Goal: Task Accomplishment & Management: Use online tool/utility

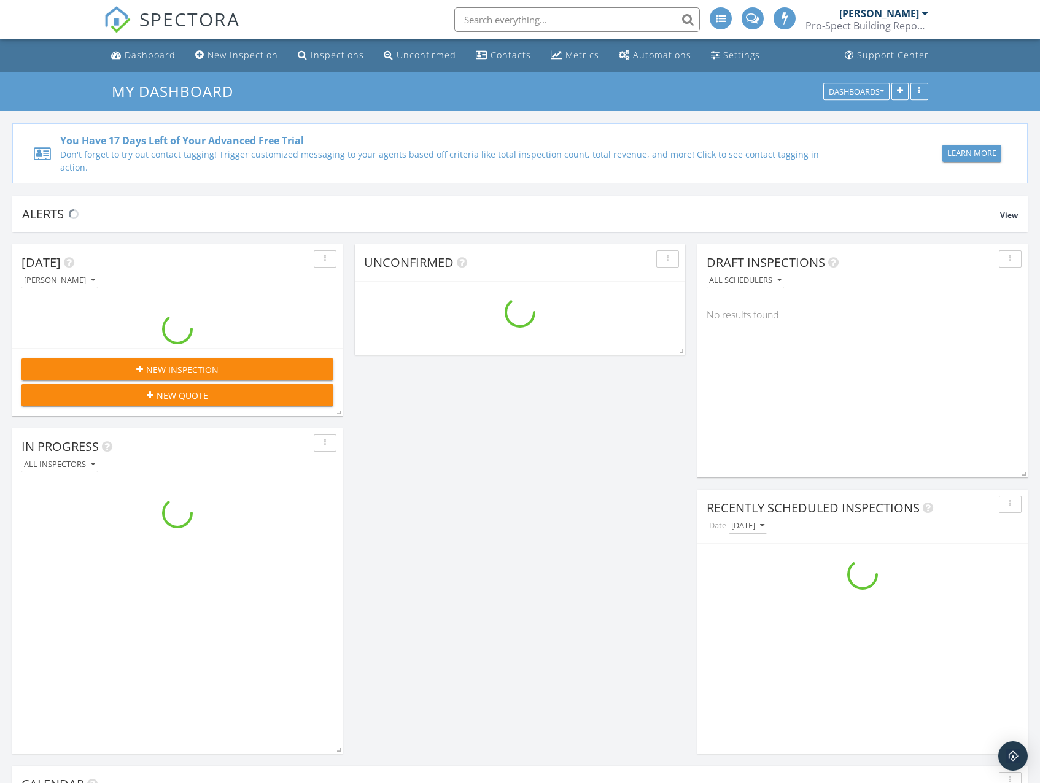
scroll to position [1259, 1059]
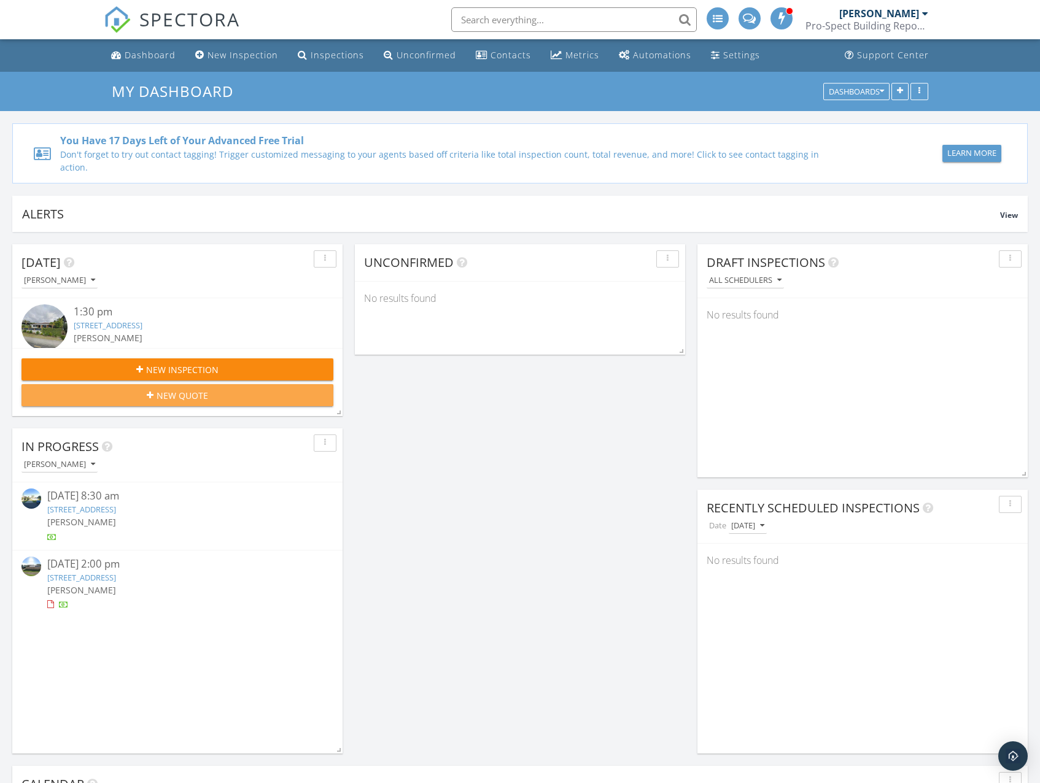
click at [165, 389] on span "New Quote" at bounding box center [182, 395] width 52 height 13
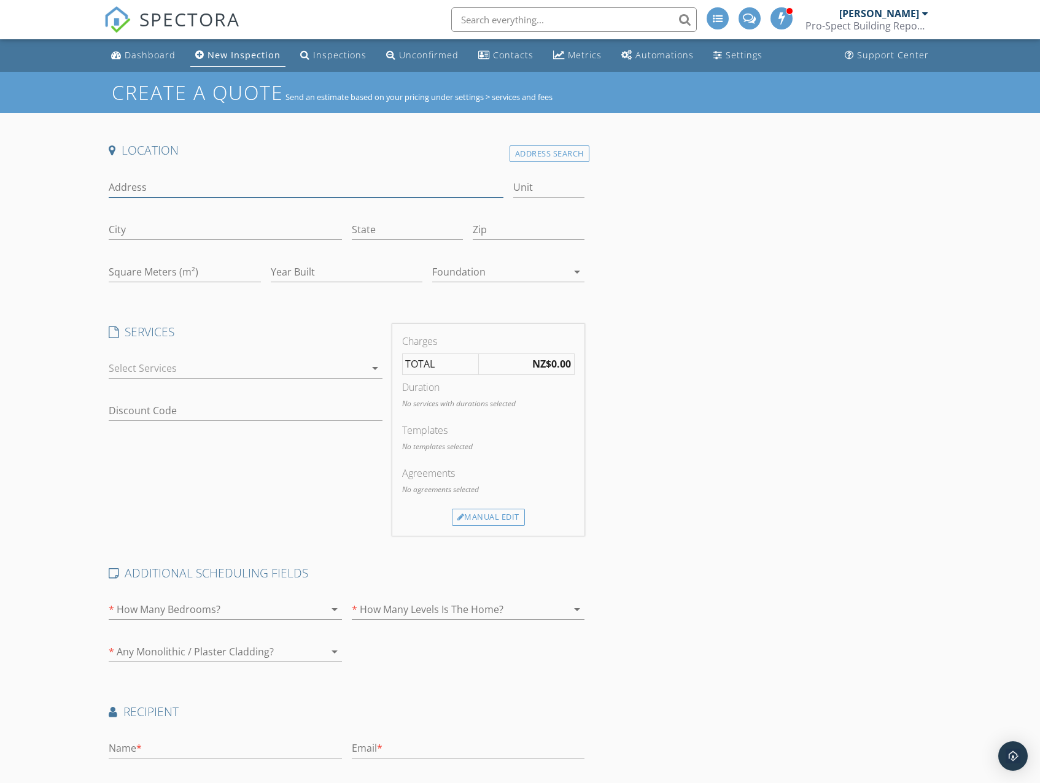
click at [185, 185] on input "Address" at bounding box center [306, 187] width 395 height 20
type input "275 Puke"
click at [540, 150] on div "Address Search" at bounding box center [549, 153] width 80 height 17
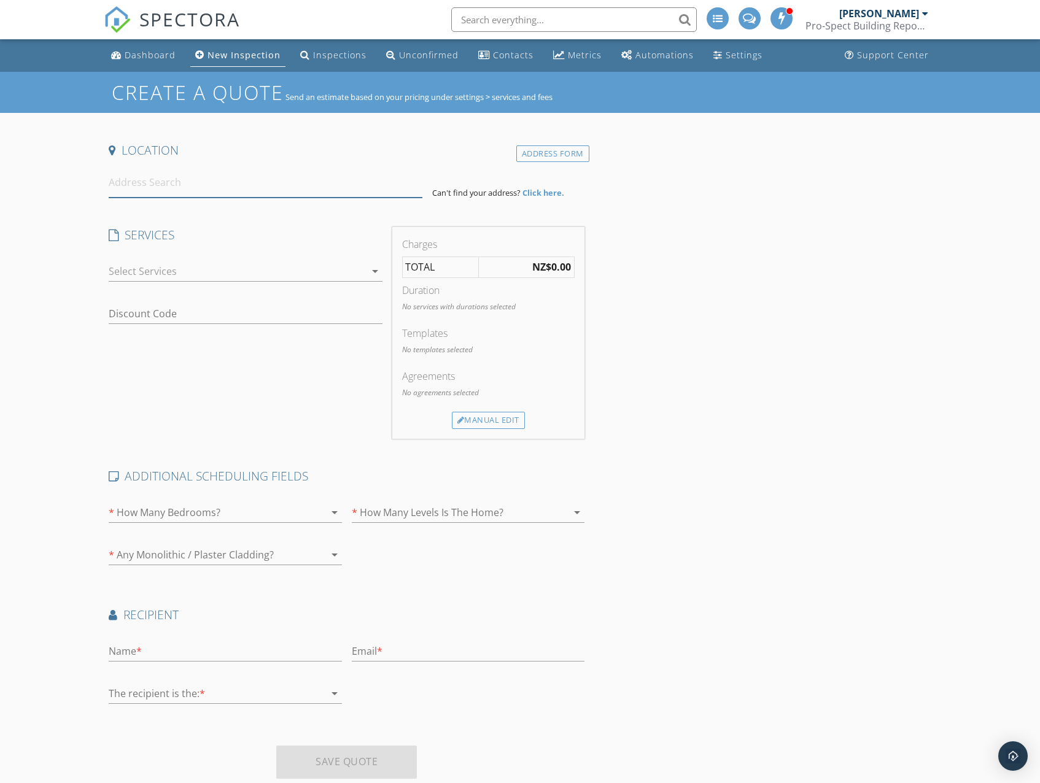
click at [233, 183] on input at bounding box center [266, 183] width 314 height 30
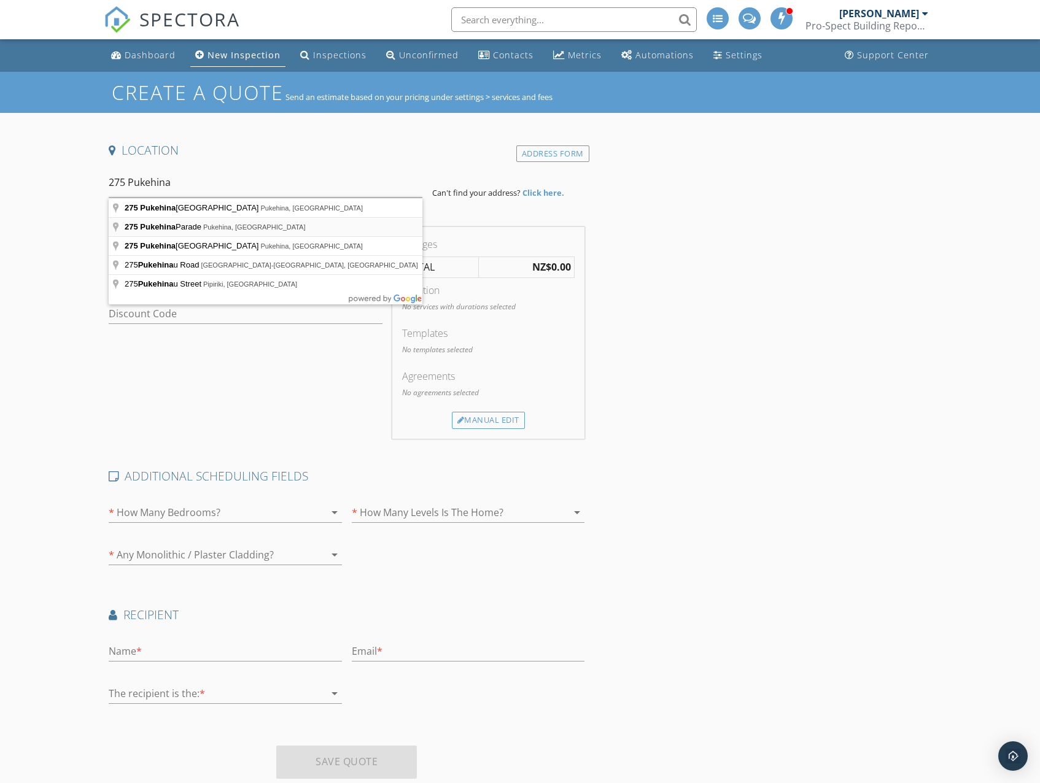
type input "[STREET_ADDRESS]"
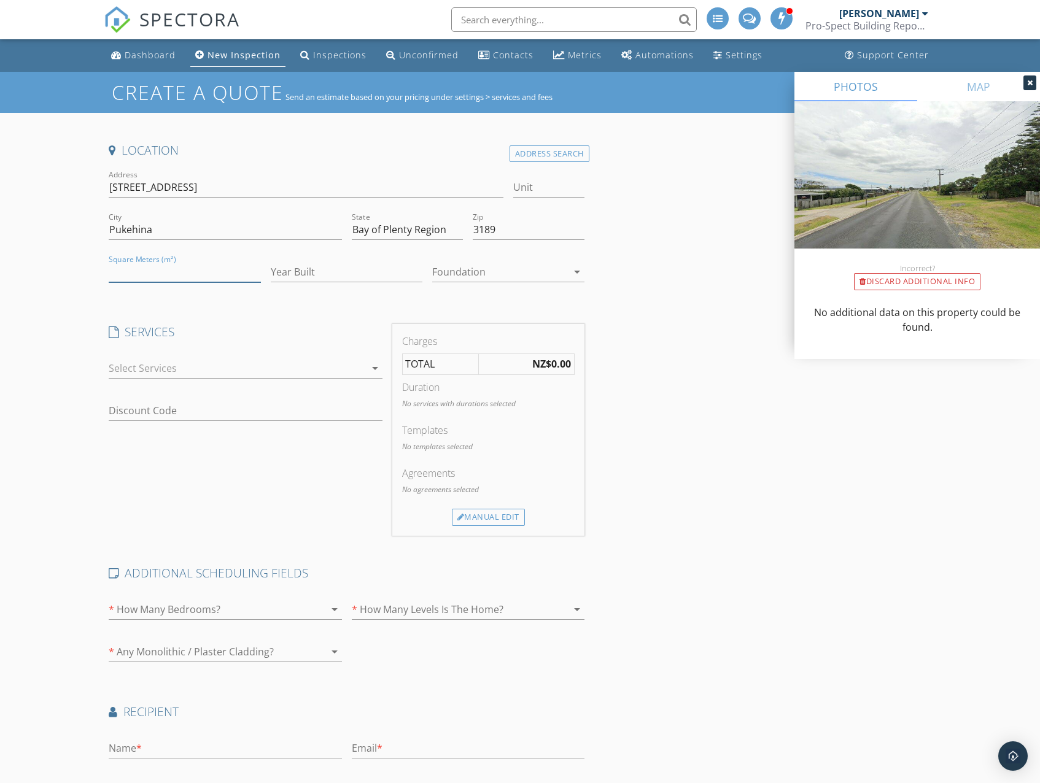
click at [182, 268] on input "Square Meters (m²)" at bounding box center [185, 272] width 152 height 20
type input "95"
click at [290, 271] on input "Year Built" at bounding box center [347, 272] width 152 height 20
type input "1950"
click at [457, 277] on div at bounding box center [499, 272] width 135 height 20
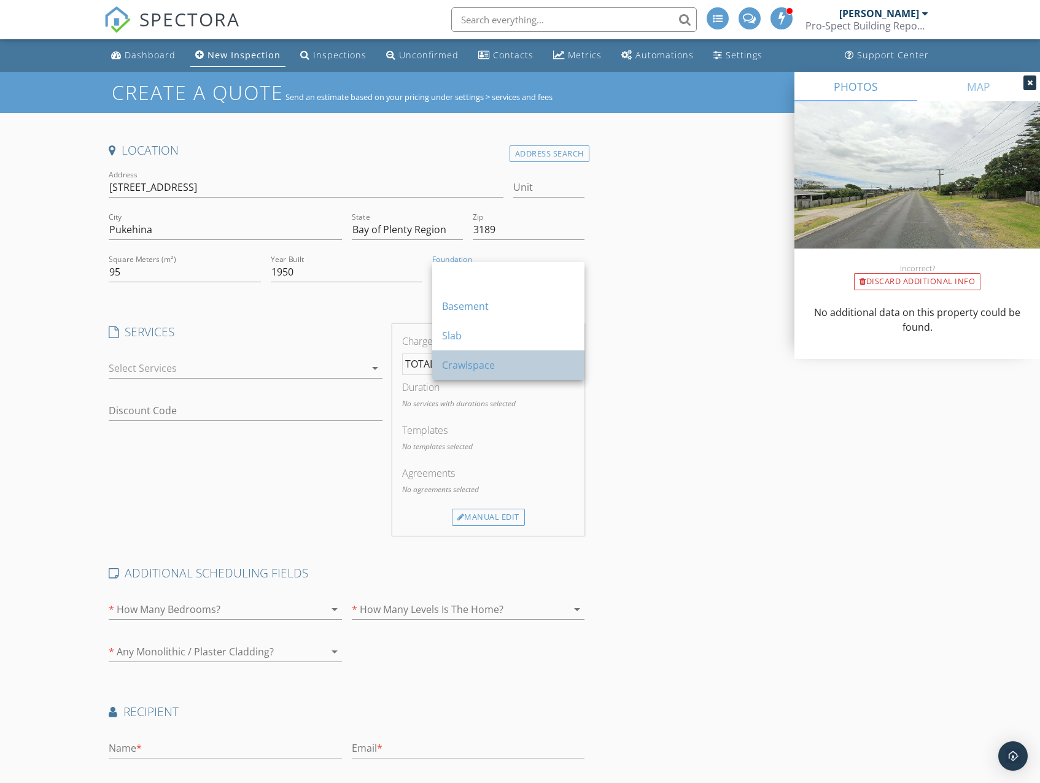
click at [477, 367] on div "Crawlspace" at bounding box center [508, 365] width 133 height 15
click at [182, 375] on div at bounding box center [237, 368] width 256 height 20
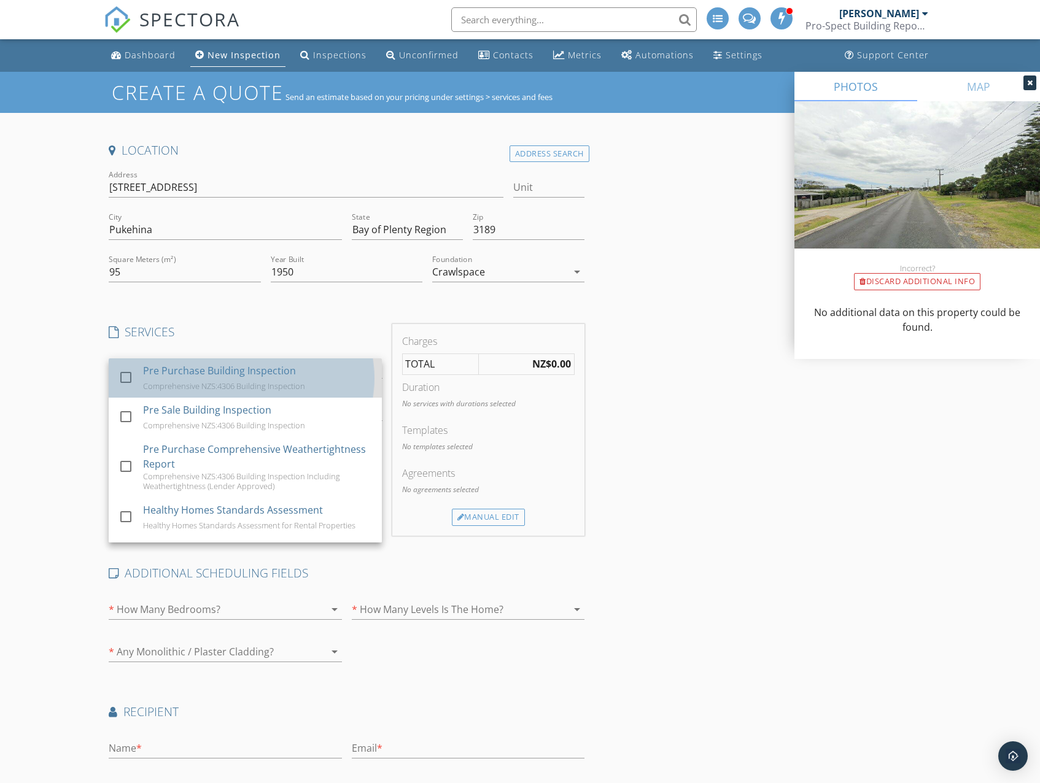
click at [182, 380] on div "Pre Purchase Building Inspection Comprehensive NZS:4306 Building Inspection" at bounding box center [257, 377] width 229 height 39
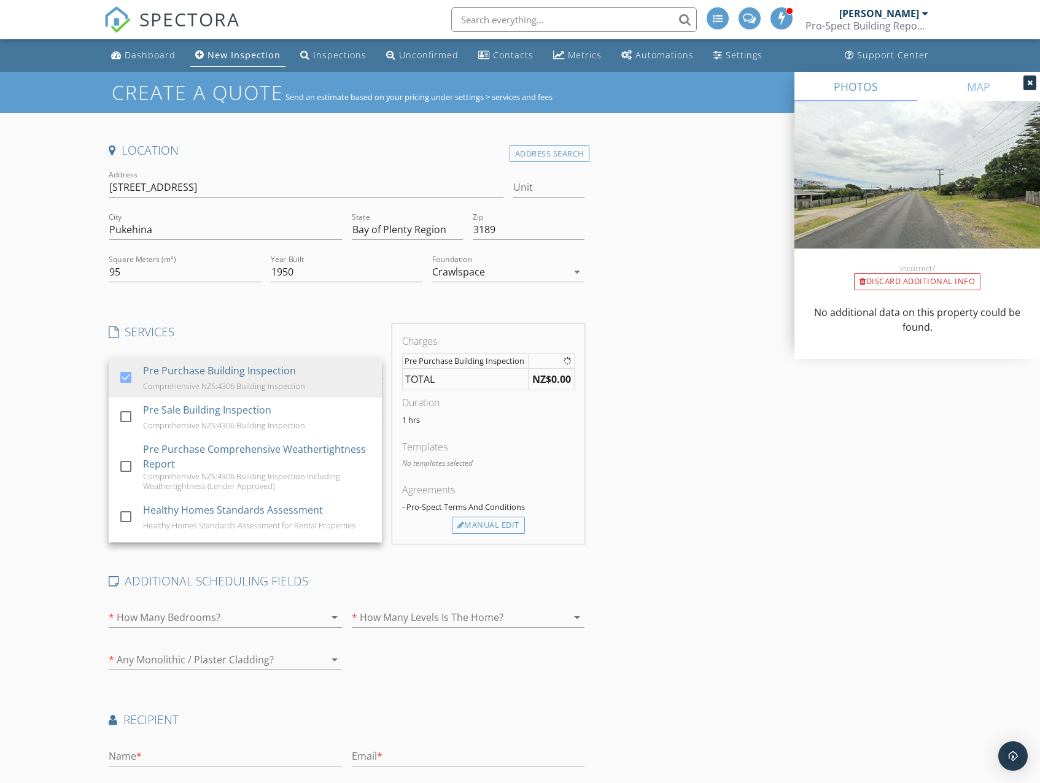
click at [719, 431] on div "Location Address Search Address 275 Pukehina Parade Unit City Pukehina State Ba…" at bounding box center [520, 517] width 832 height 751
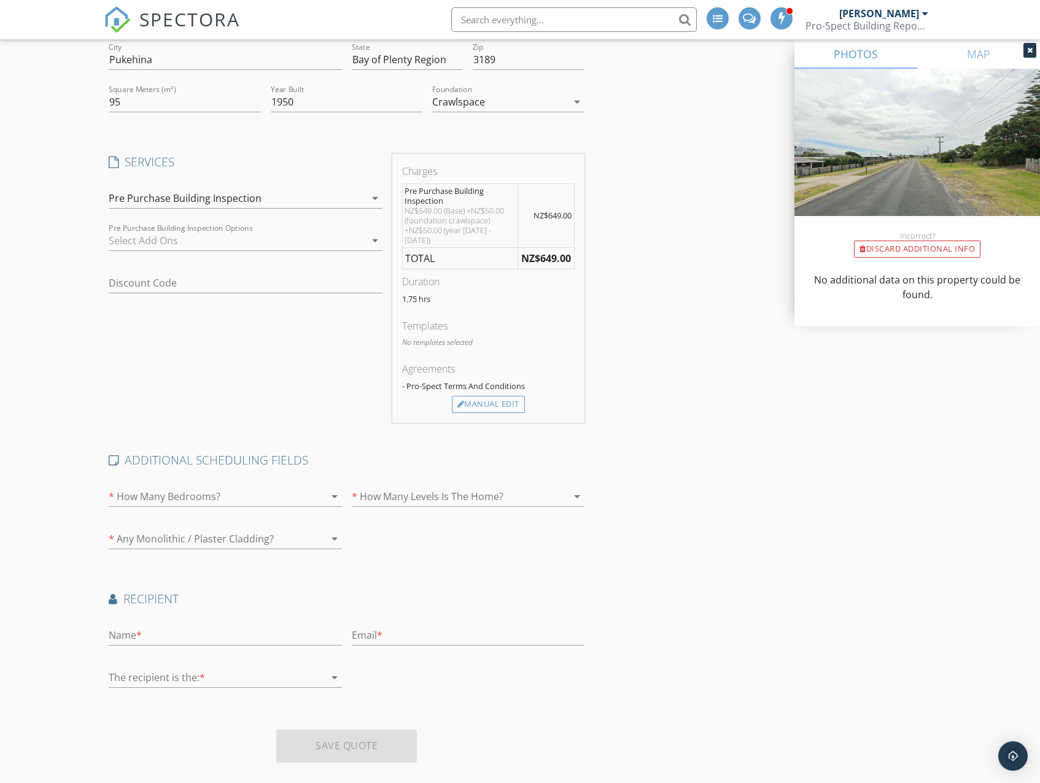
scroll to position [179, 0]
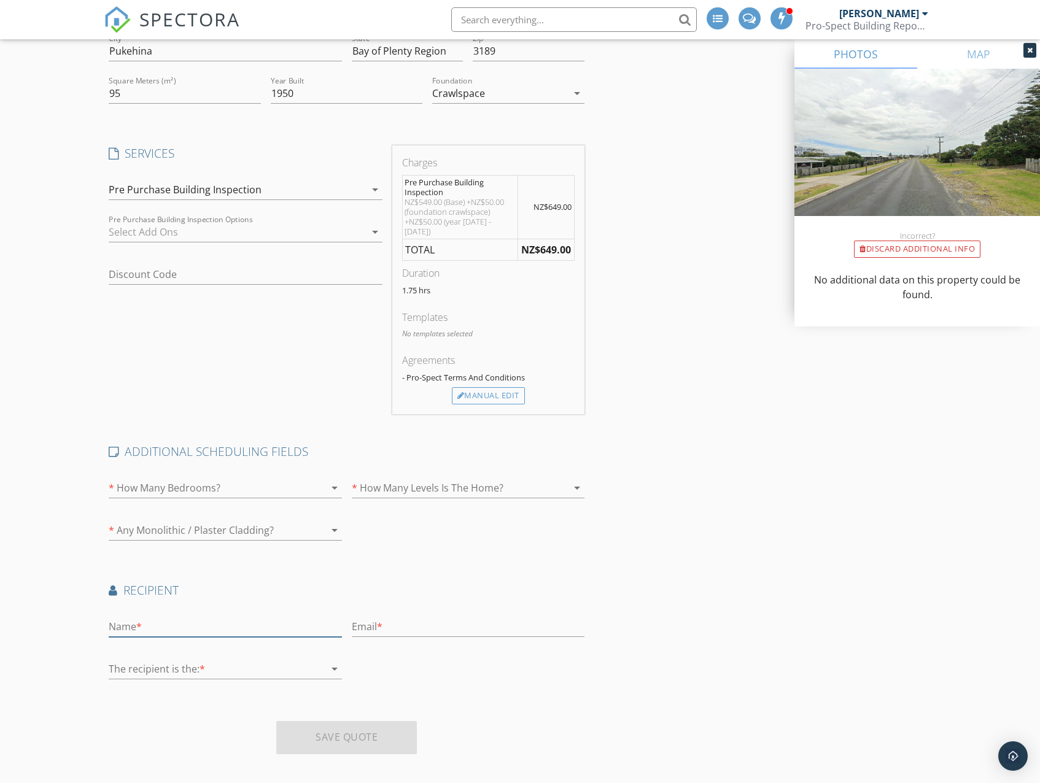
click at [171, 623] on input "text" at bounding box center [225, 627] width 233 height 20
click at [61, 567] on div "Create a Quote Send an estimate based on your pricing under settings > services…" at bounding box center [520, 343] width 1040 height 900
click at [142, 478] on div at bounding box center [208, 488] width 198 height 20
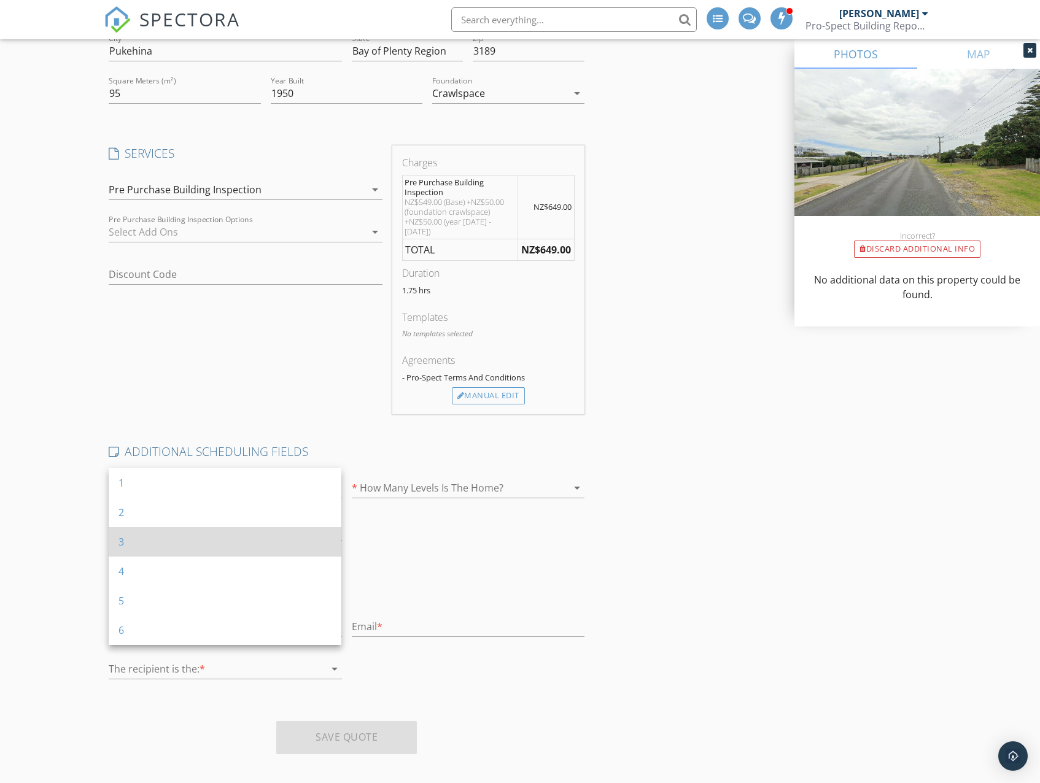
click at [134, 540] on div "3" at bounding box center [224, 541] width 213 height 15
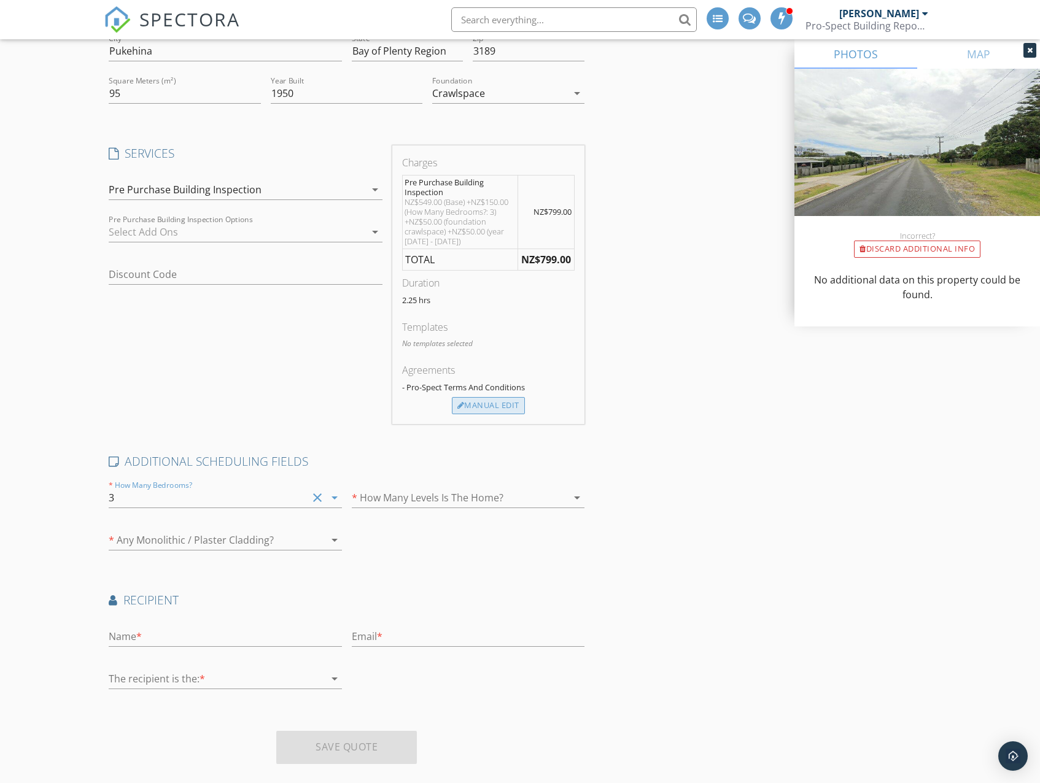
click at [494, 408] on div "Manual Edit" at bounding box center [488, 405] width 73 height 17
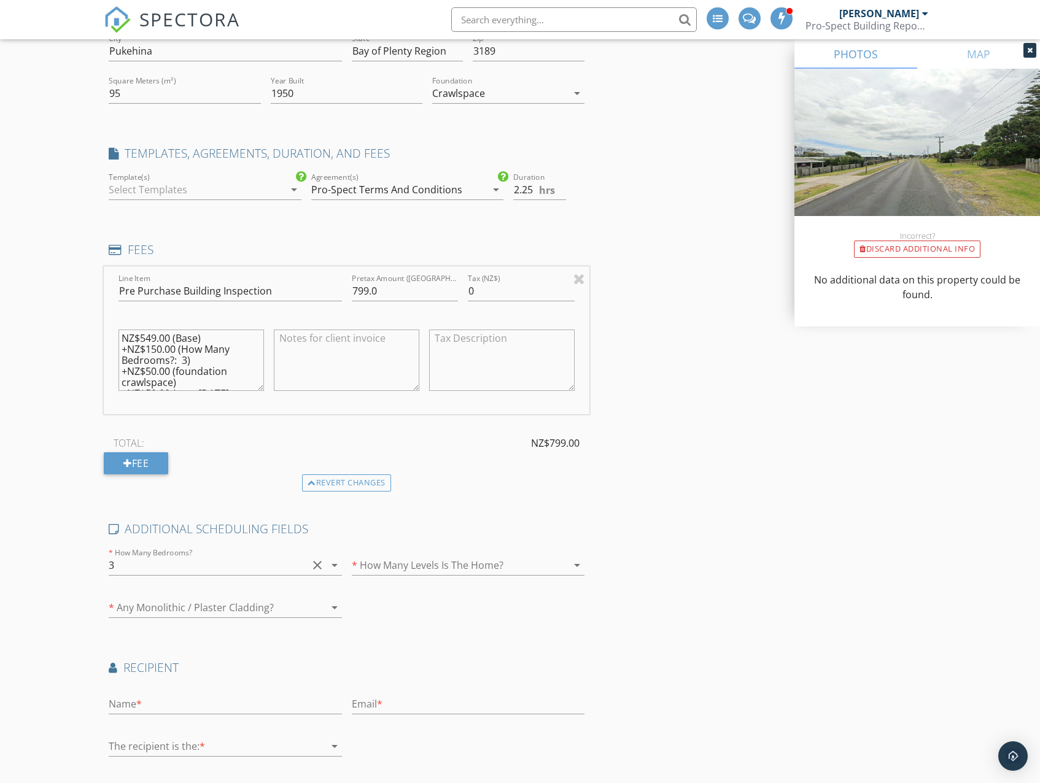
scroll to position [33, 0]
click at [685, 201] on div "Location Address Search Address 275 Pukehina Parade Unit City Pukehina State Ba…" at bounding box center [520, 402] width 832 height 877
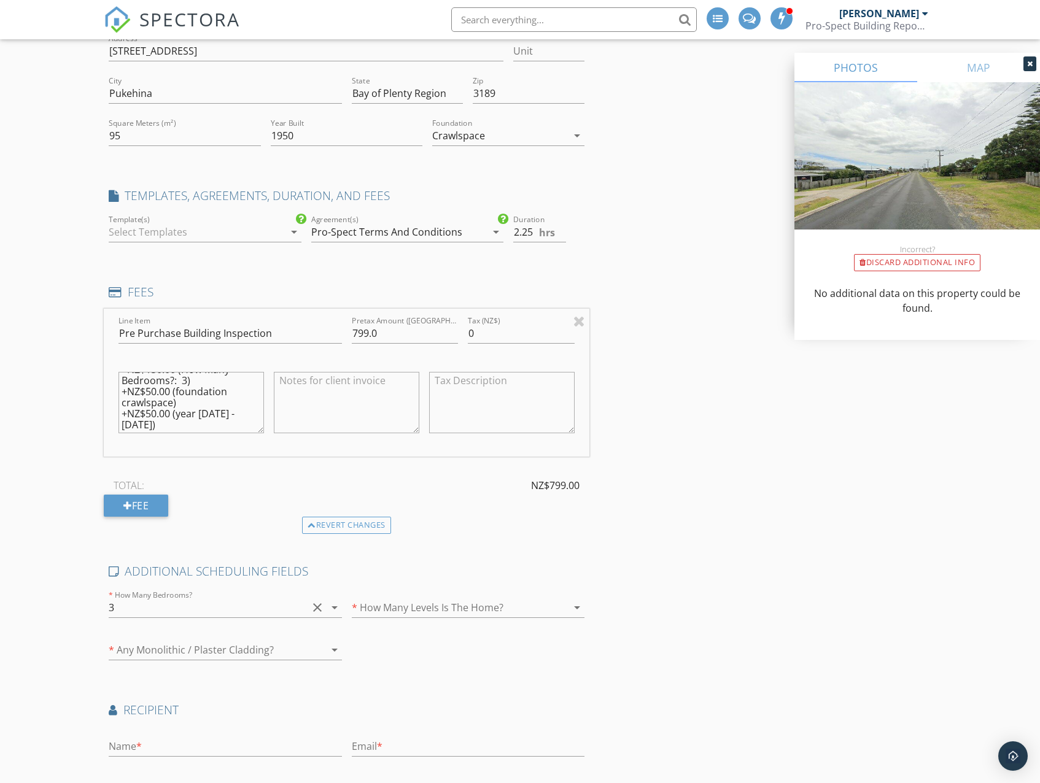
scroll to position [0, 0]
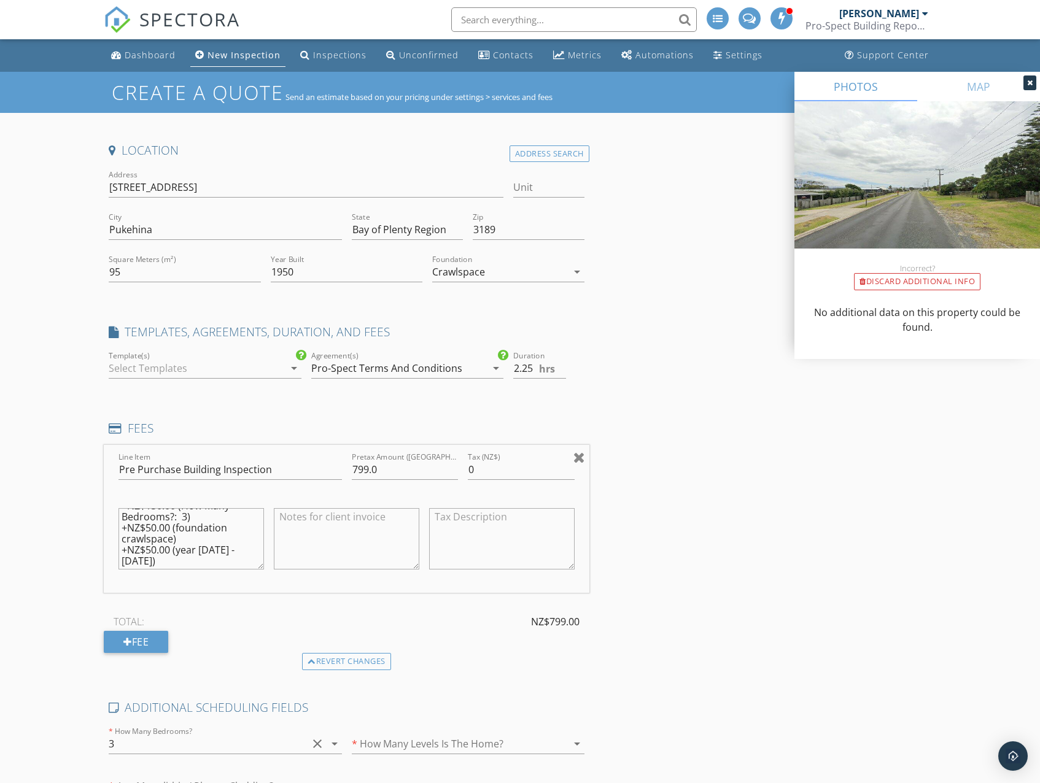
click at [576, 456] on div at bounding box center [579, 457] width 12 height 15
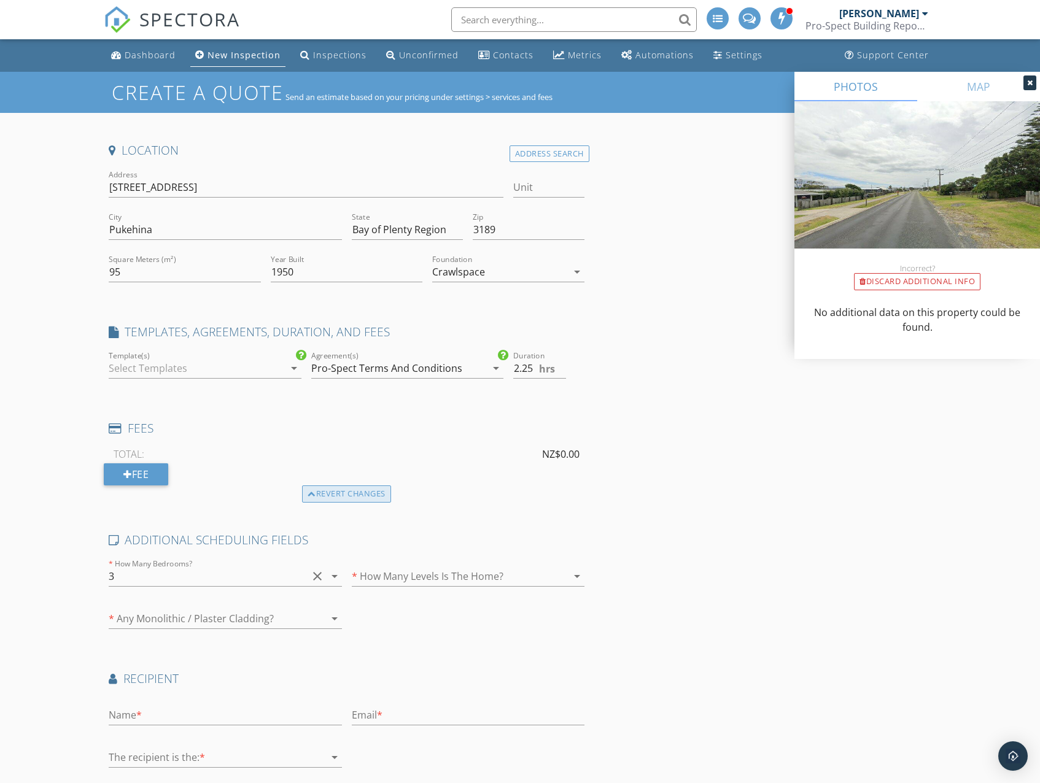
click at [353, 498] on div "Revert changes" at bounding box center [346, 493] width 89 height 17
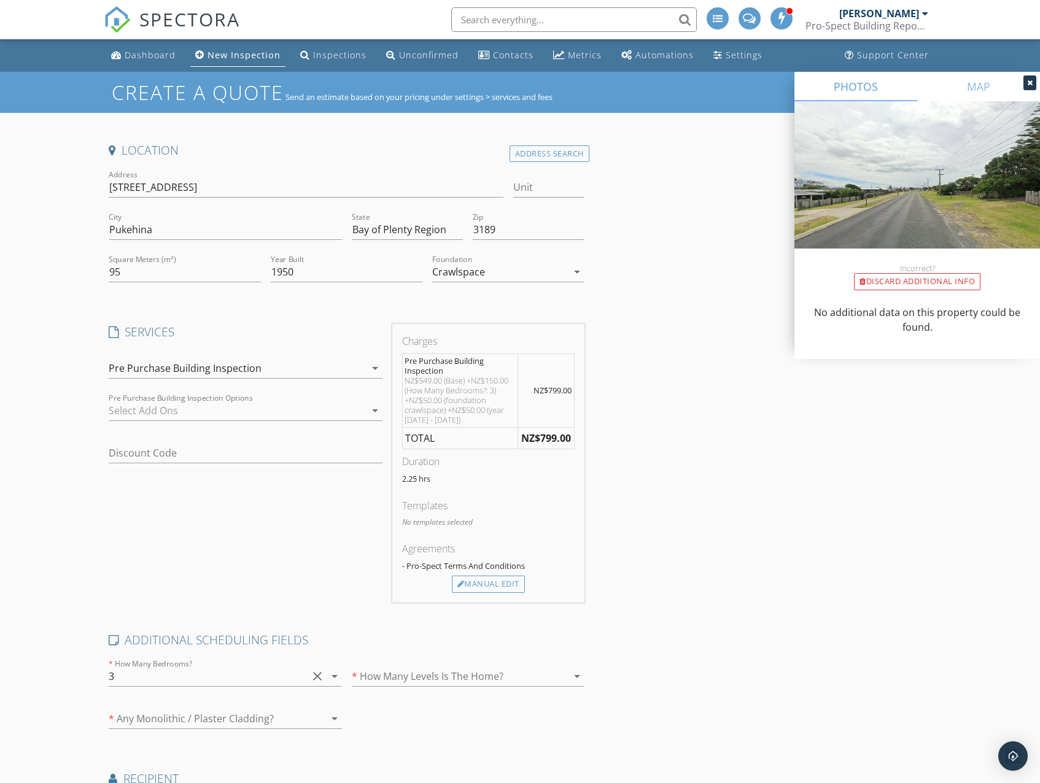
click at [255, 415] on div at bounding box center [237, 411] width 256 height 20
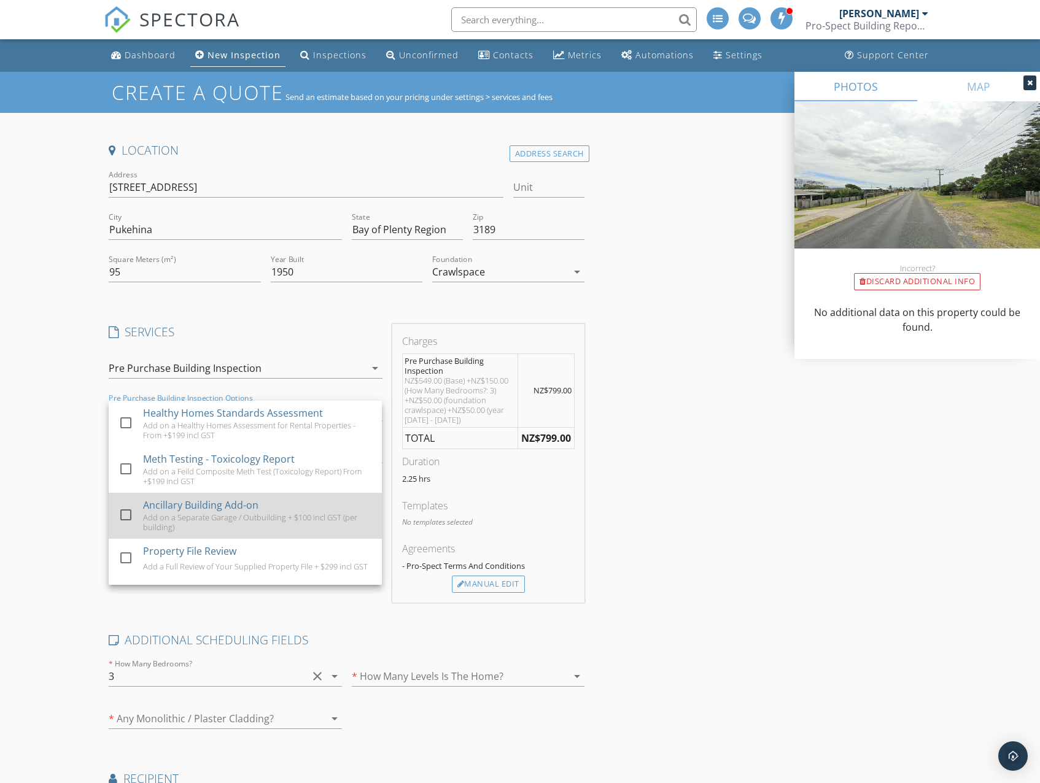
click at [125, 519] on div at bounding box center [125, 514] width 21 height 21
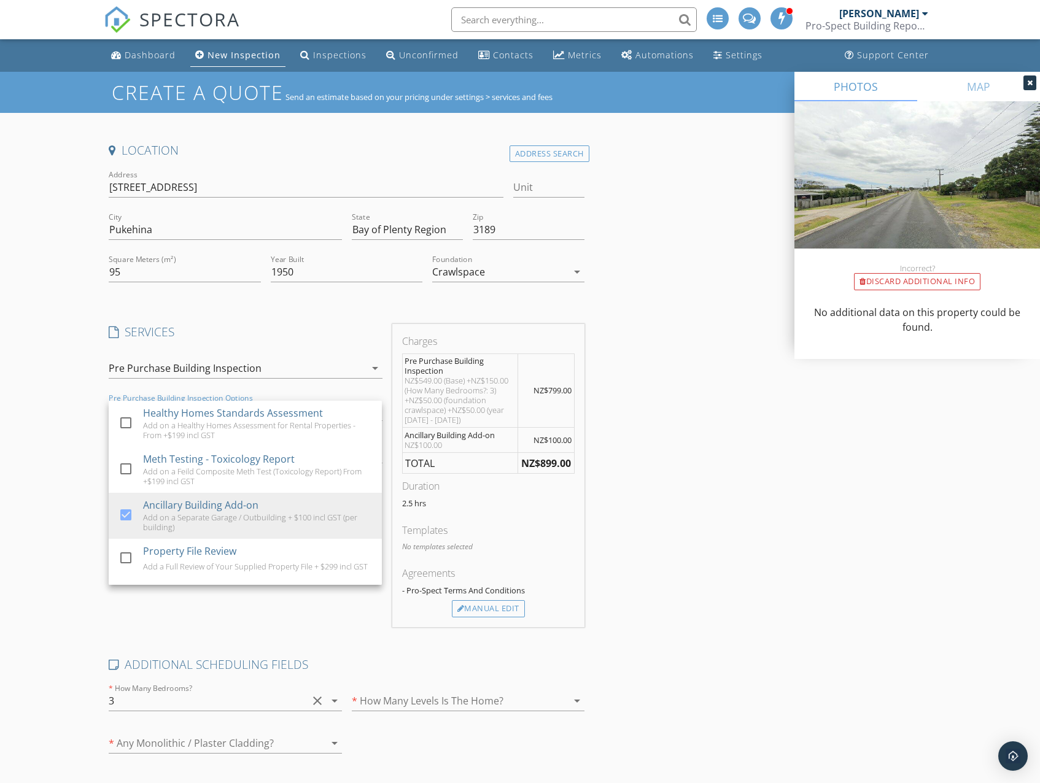
click at [714, 479] on div "Location Address Search Address 275 Pukehina Parade Unit City Pukehina State Ba…" at bounding box center [520, 559] width 832 height 834
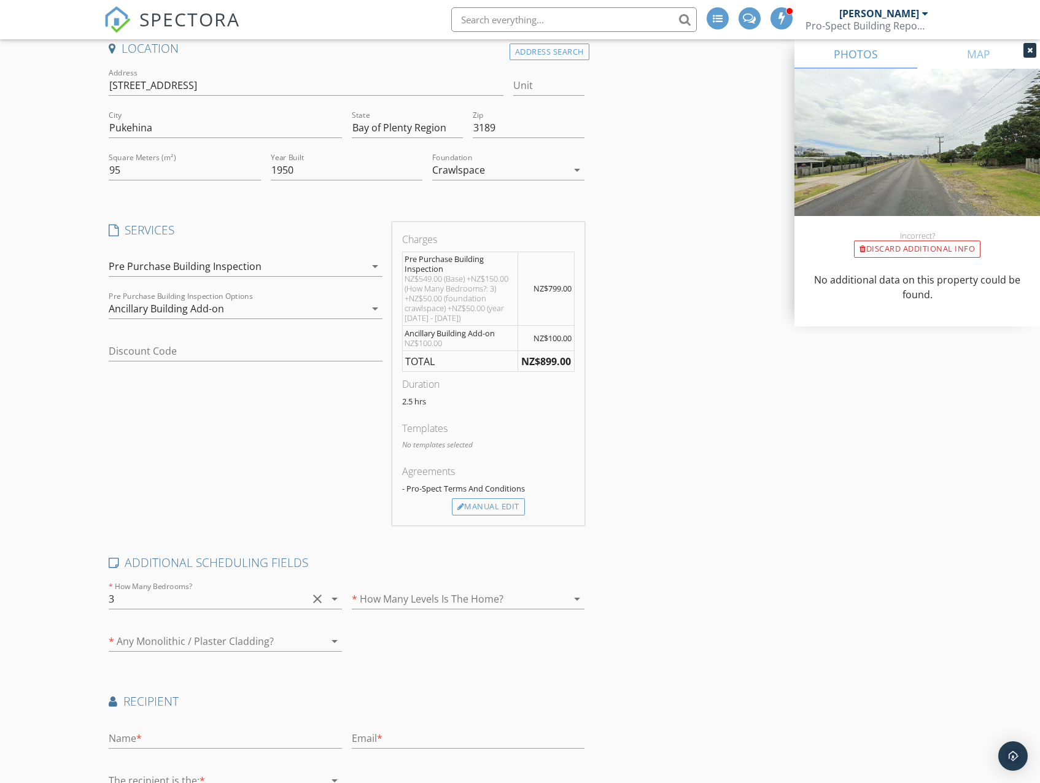
scroll to position [223, 0]
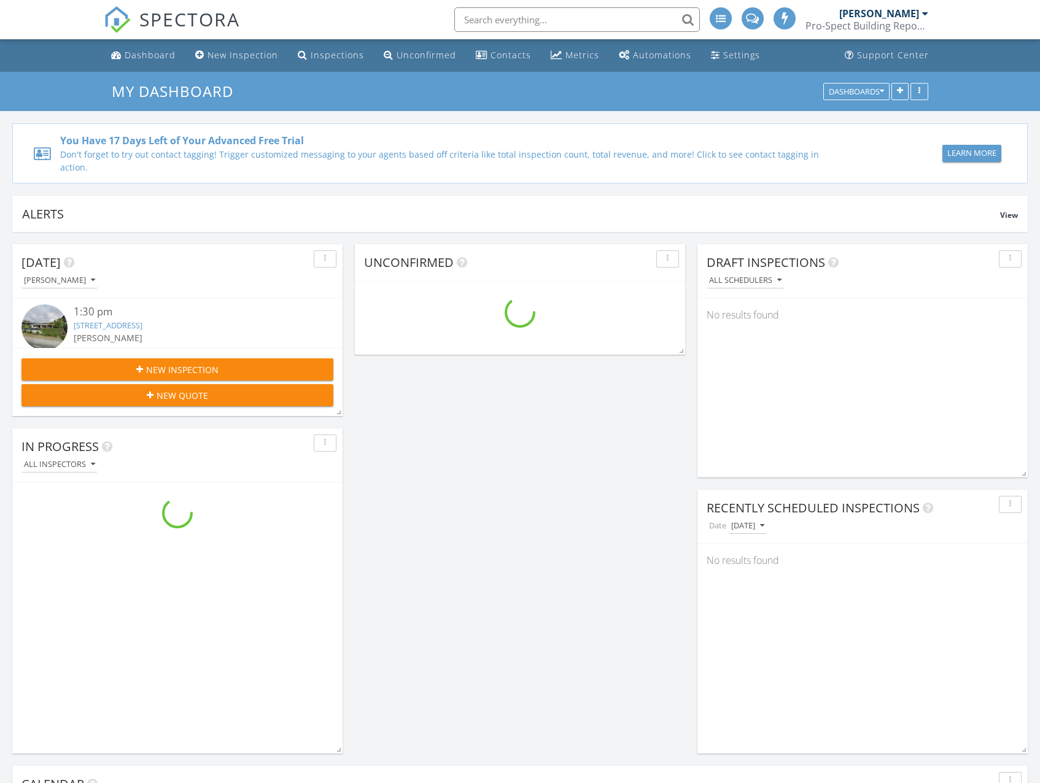
scroll to position [1259, 1059]
